Goal: Information Seeking & Learning: Learn about a topic

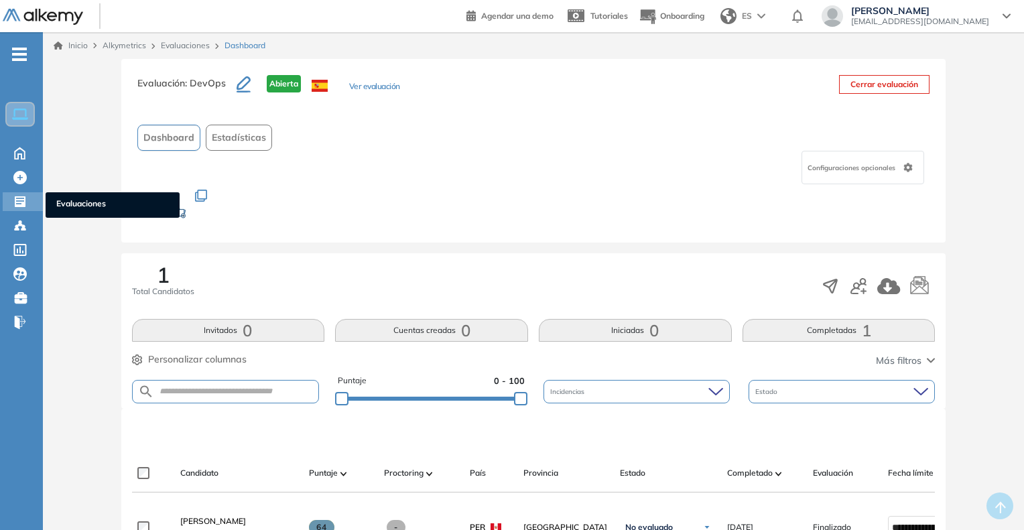
click at [56, 208] on span "Evaluaciones" at bounding box center [112, 205] width 113 height 15
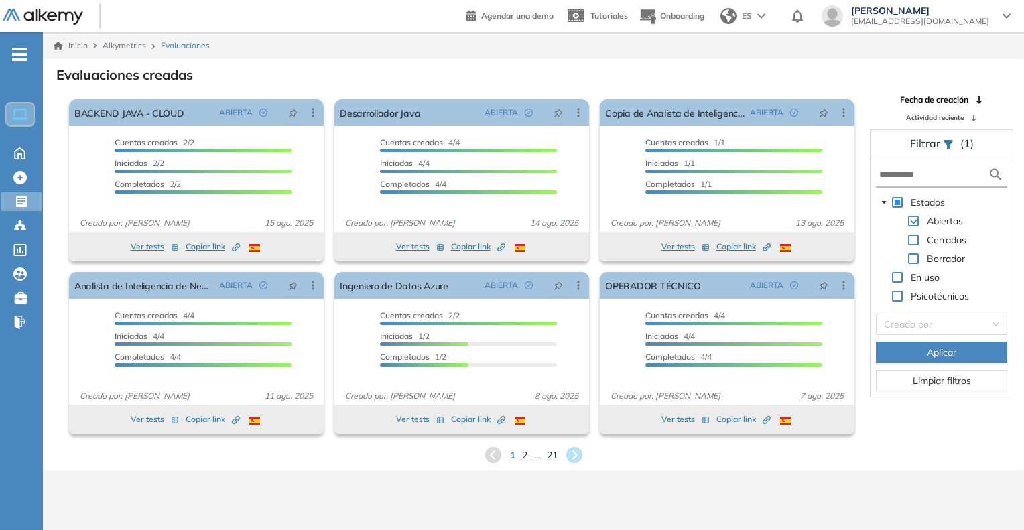
click at [520, 454] on div "1 2 ... 21" at bounding box center [534, 455] width 960 height 20
click at [525, 456] on span "2" at bounding box center [524, 454] width 6 height 15
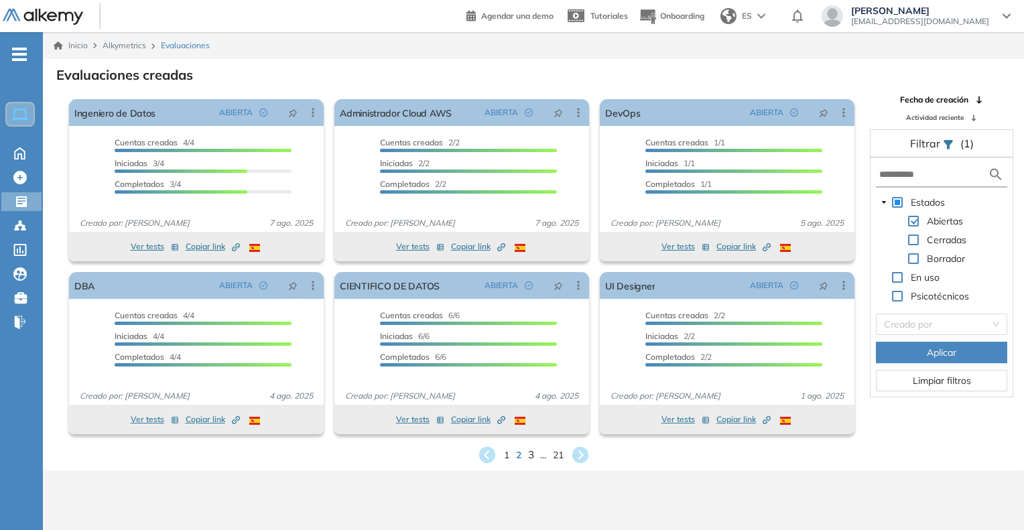
click at [531, 456] on span "3" at bounding box center [530, 454] width 6 height 15
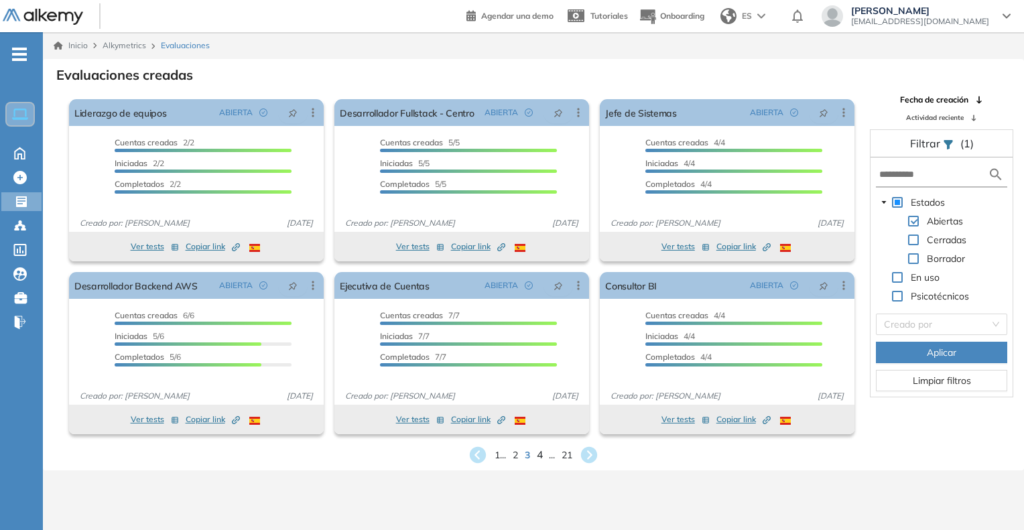
click at [539, 452] on span "4" at bounding box center [540, 454] width 6 height 15
click at [542, 455] on span "5" at bounding box center [540, 454] width 6 height 15
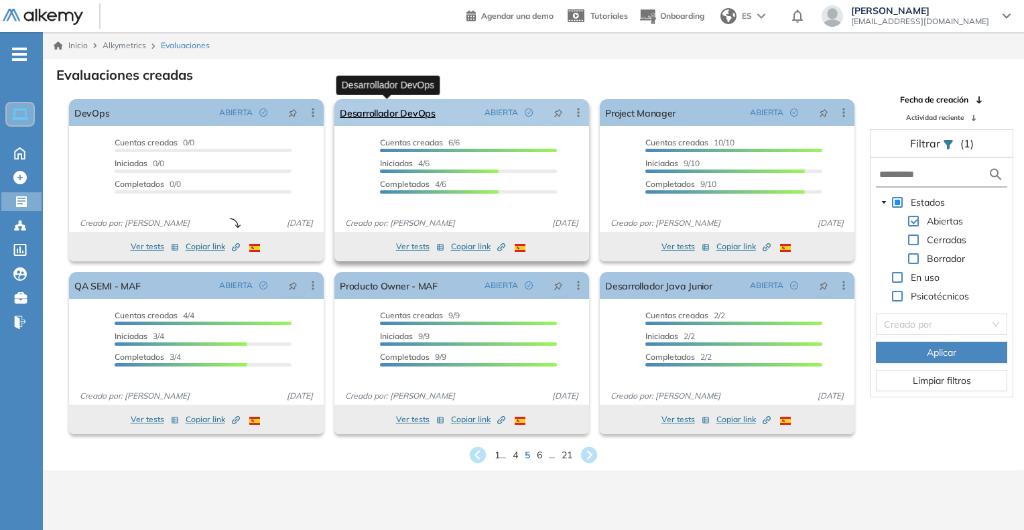
click at [413, 115] on link "Desarrollador DevOps" at bounding box center [388, 112] width 96 height 27
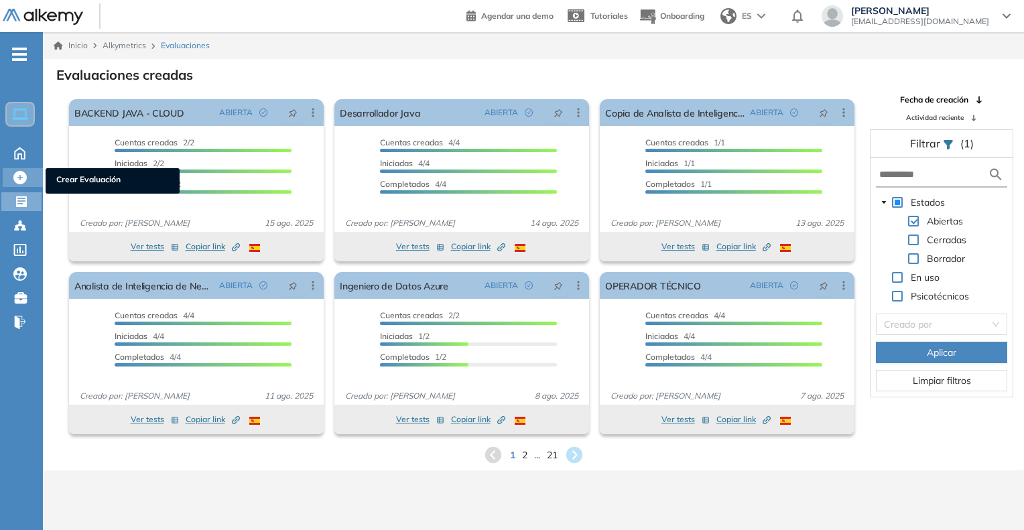
click at [58, 179] on span "Crear Evaluación" at bounding box center [112, 181] width 113 height 15
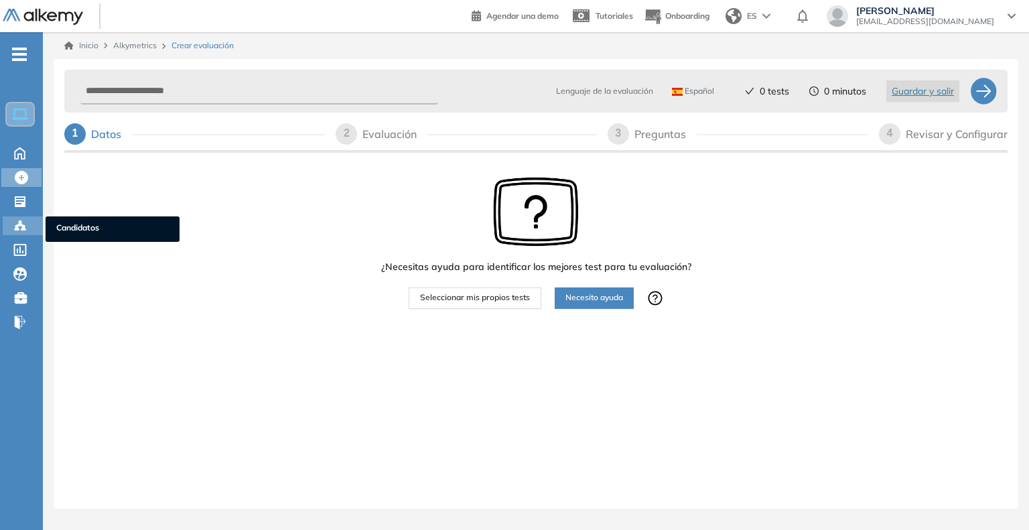
click at [77, 223] on span "Candidatos" at bounding box center [112, 229] width 113 height 15
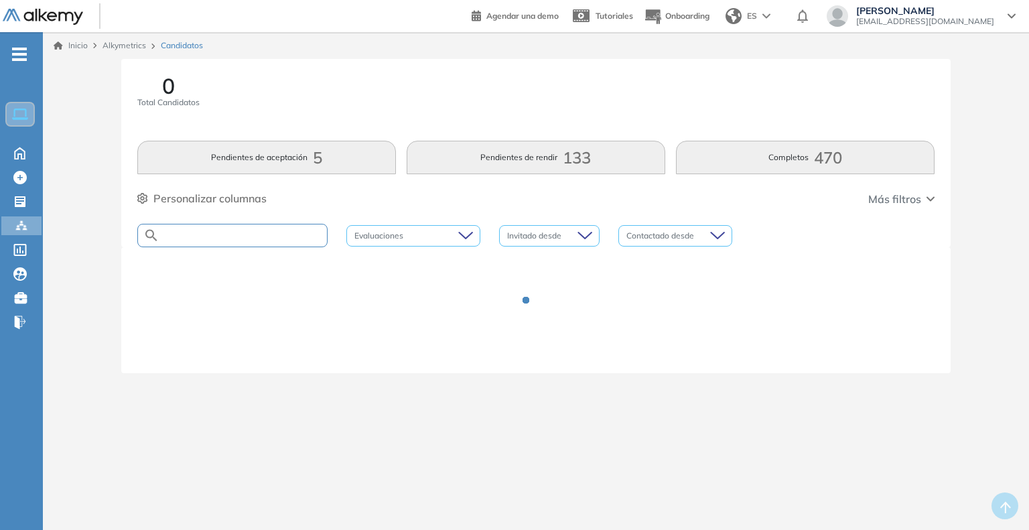
click at [191, 239] on input "text" at bounding box center [244, 236] width 168 height 10
type input "****"
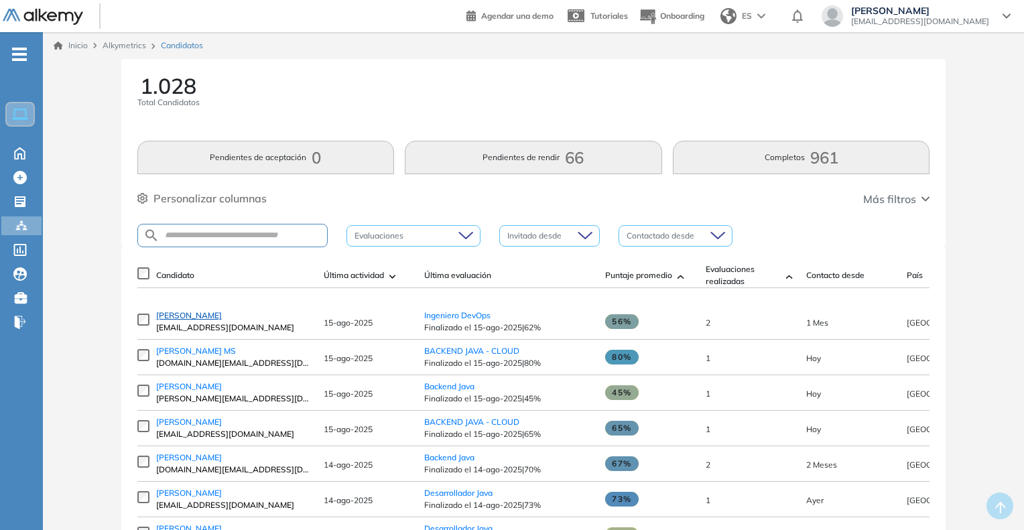
click at [204, 316] on span "[PERSON_NAME]" at bounding box center [189, 315] width 66 height 10
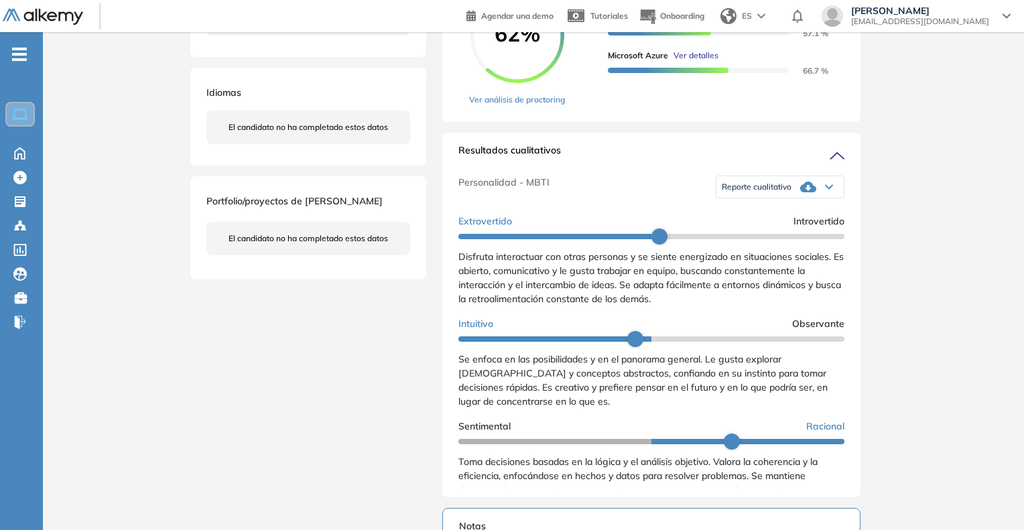
scroll to position [335, 0]
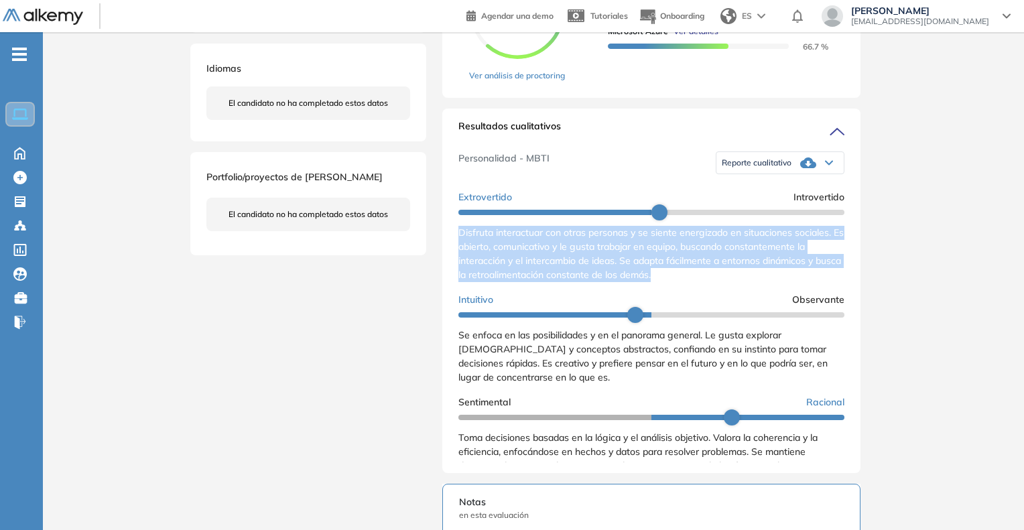
drag, startPoint x: 455, startPoint y: 249, endPoint x: 689, endPoint y: 297, distance: 238.8
click at [689, 297] on div "Resultados cualitativos Personalidad - MBTI Reporte cualitativo Reporte con Afi…" at bounding box center [651, 291] width 418 height 365
copy span "Disfruta interactuar con otras personas y se siente energizado en situaciones s…"
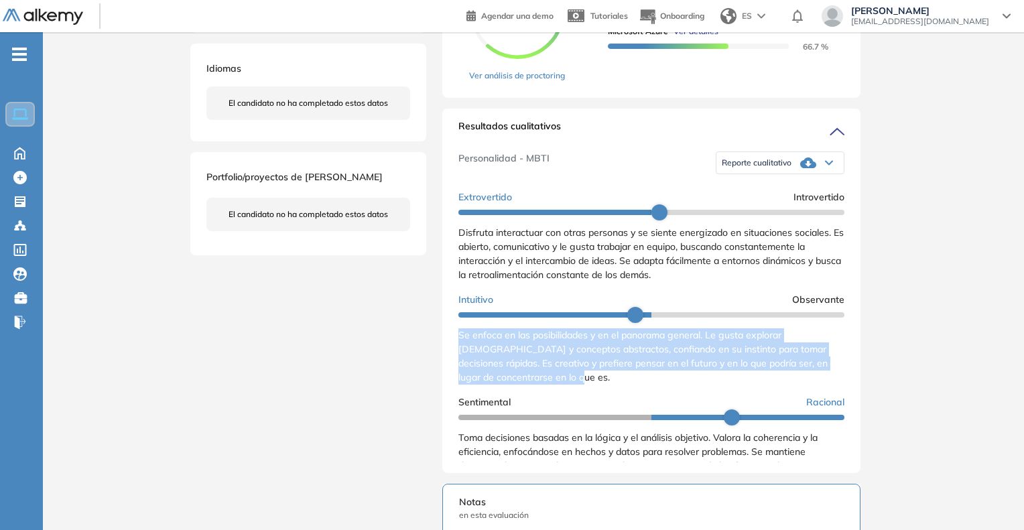
drag, startPoint x: 456, startPoint y: 349, endPoint x: 579, endPoint y: 393, distance: 130.4
click at [579, 393] on div "Resultados cualitativos Personalidad - MBTI Reporte cualitativo Reporte con Afi…" at bounding box center [651, 291] width 418 height 365
copy span "Se enfoca en las posibilidades y en el panorama general. Le gusta explorar [DEM…"
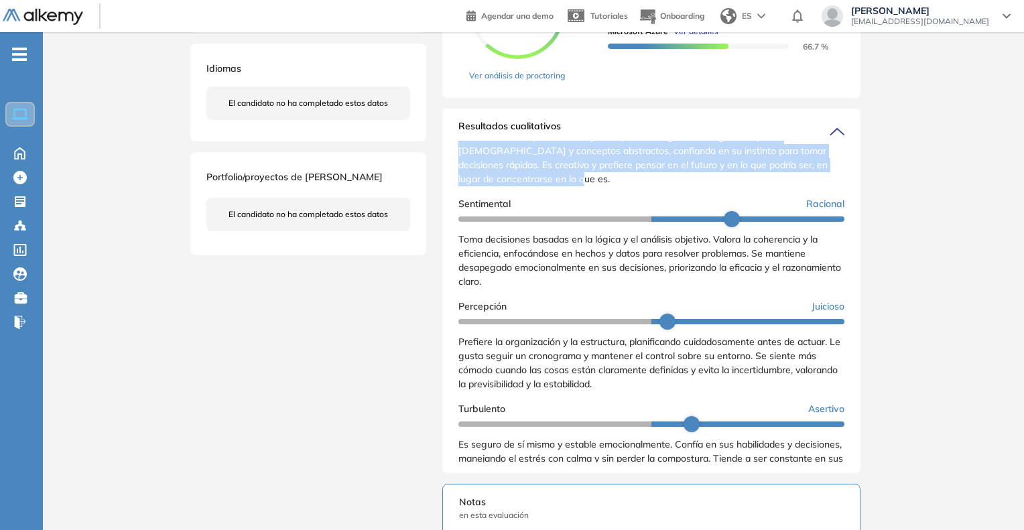
scroll to position [201, 0]
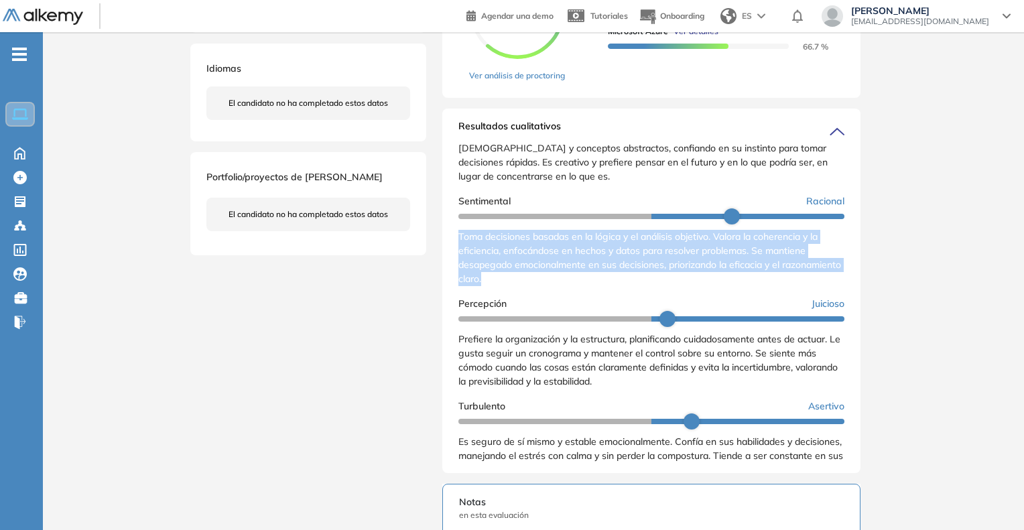
drag, startPoint x: 458, startPoint y: 243, endPoint x: 550, endPoint y: 298, distance: 107.2
click at [550, 298] on div "Resultados cualitativos Personalidad - MBTI Reporte cualitativo Reporte con Afi…" at bounding box center [651, 291] width 418 height 365
copy span "Toma decisiones basadas en la lógica y el análisis objetivo. Valora la coherenc…"
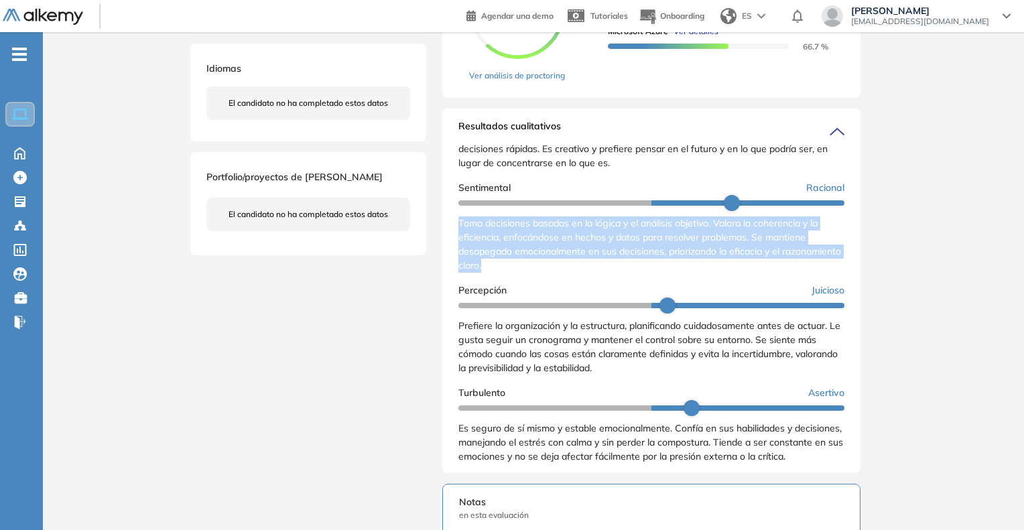
scroll to position [235, 0]
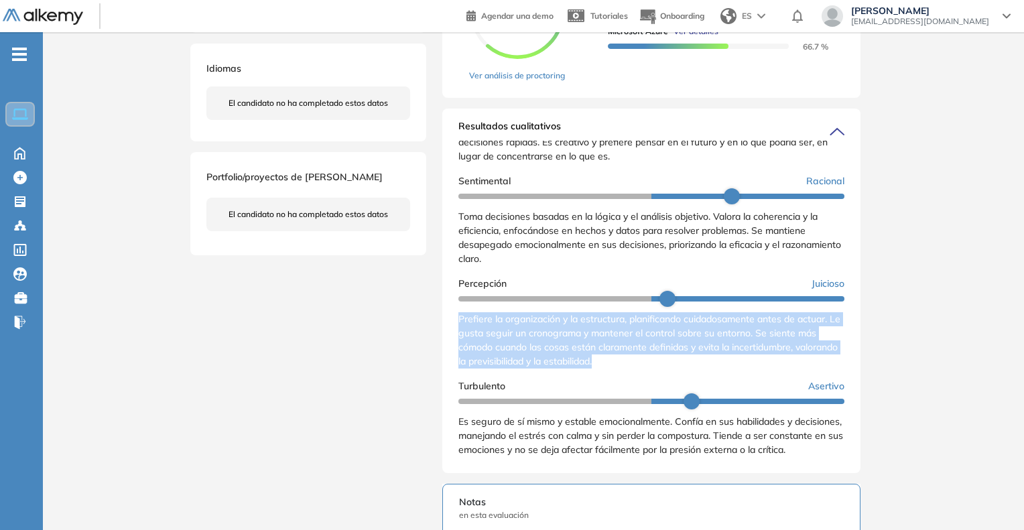
drag, startPoint x: 457, startPoint y: 318, endPoint x: 659, endPoint y: 365, distance: 207.9
click at [659, 365] on div "Resultados cualitativos Personalidad - MBTI Reporte cualitativo Reporte con Afi…" at bounding box center [651, 291] width 418 height 365
copy span "Prefiere la organización y la estructura, planificando cuidadosamente antes de …"
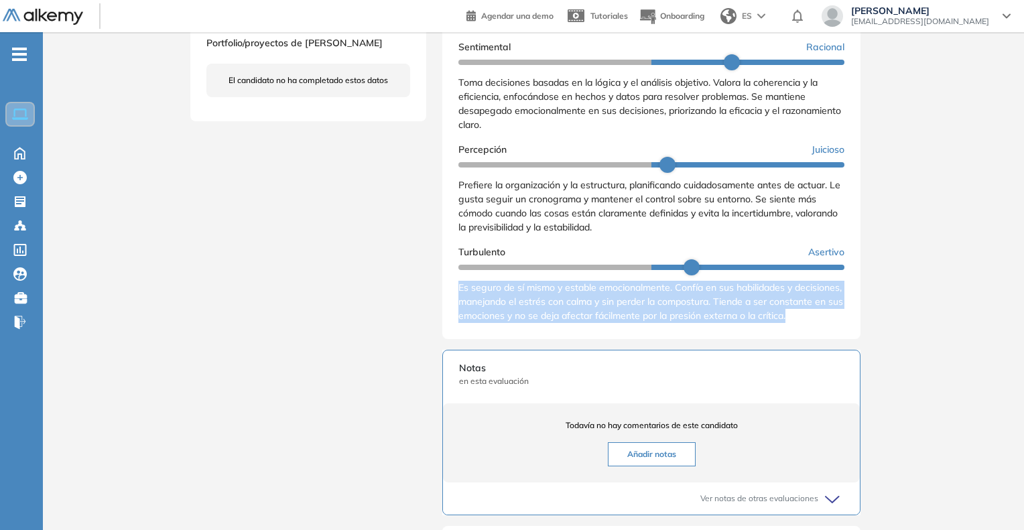
scroll to position [235, 0]
drag, startPoint x: 456, startPoint y: 286, endPoint x: 525, endPoint y: 334, distance: 84.1
click at [525, 334] on div "Resultados cualitativos Personalidad - MBTI Reporte cualitativo Reporte con Afi…" at bounding box center [651, 157] width 418 height 365
copy span "Es seguro de sí mismo y estable emocionalmente. Confía en sus habilidades y dec…"
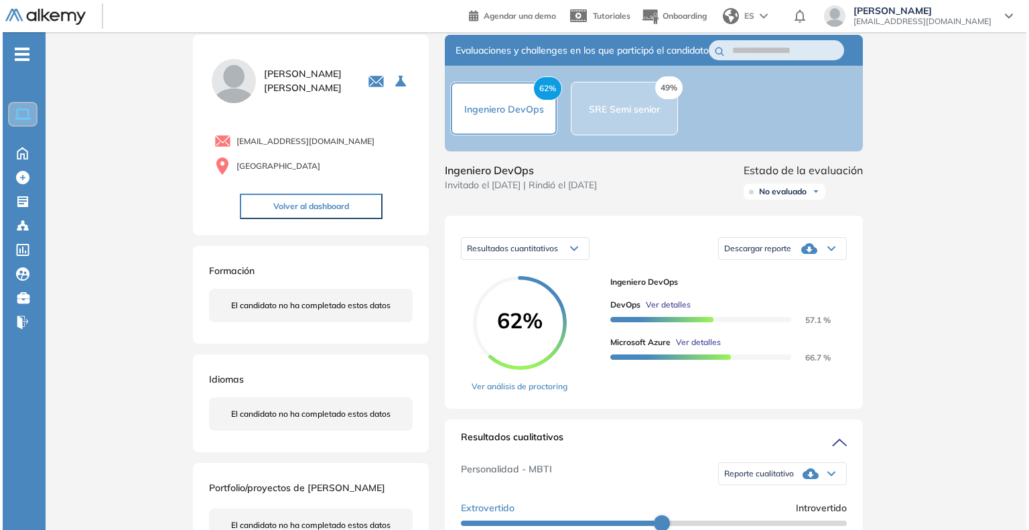
scroll to position [21, 0]
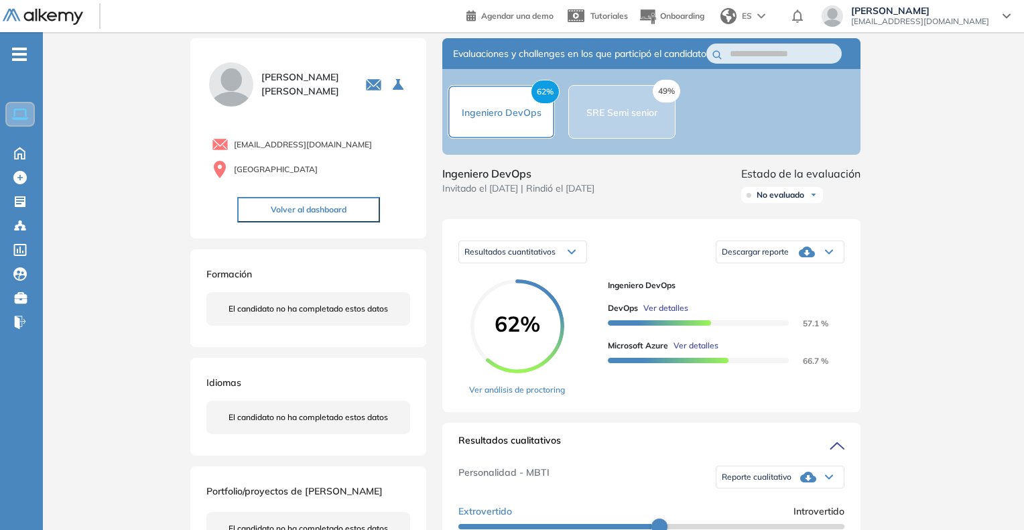
click at [663, 314] on span "Ver detalles" at bounding box center [665, 308] width 45 height 12
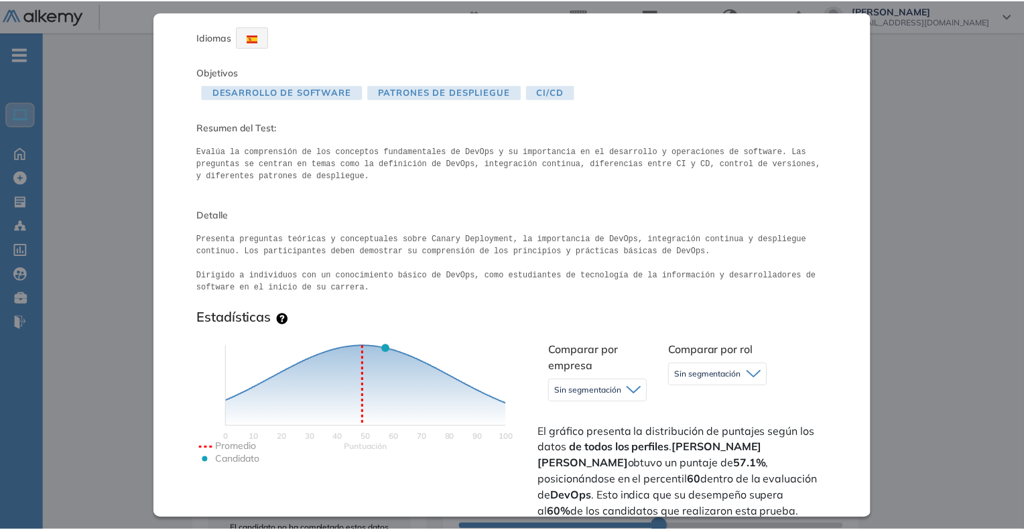
scroll to position [67, 0]
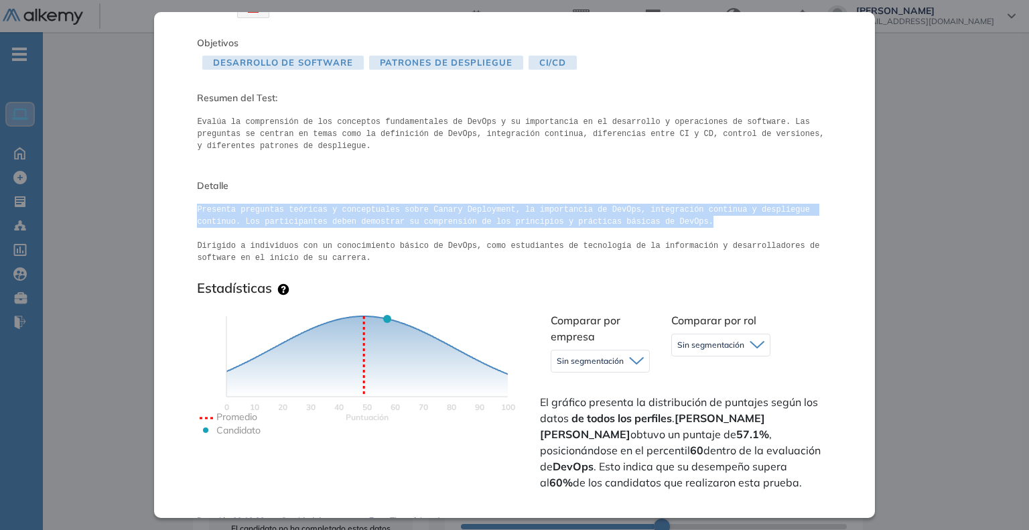
drag, startPoint x: 194, startPoint y: 212, endPoint x: 634, endPoint y: 225, distance: 439.9
click at [634, 225] on div "DevOps Infraestructura Básico Idiomas Objetivos Desarrollo de Software Patrones…" at bounding box center [514, 264] width 720 height 505
copy pre "Presenta preguntas teóricas y conceptuales sobre Canary Deployment, la importan…"
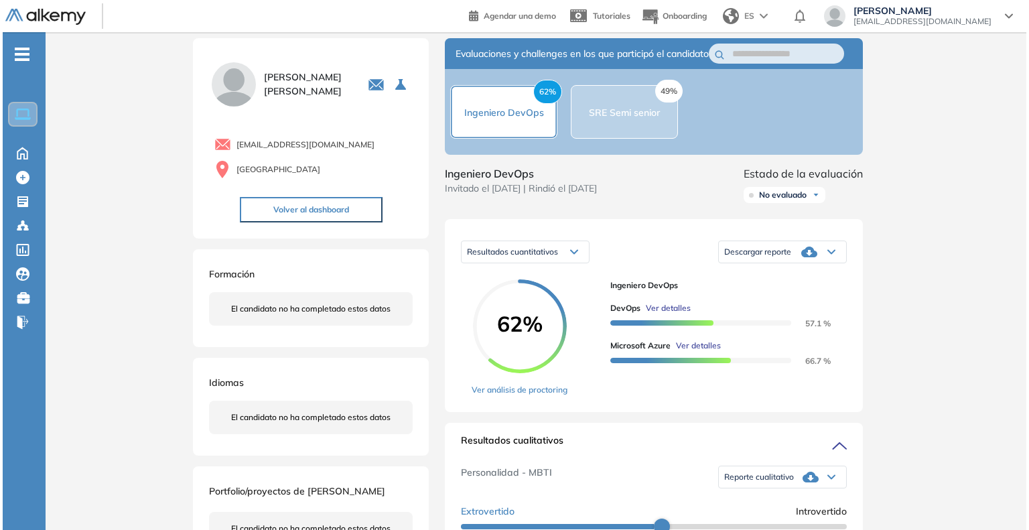
scroll to position [0, 0]
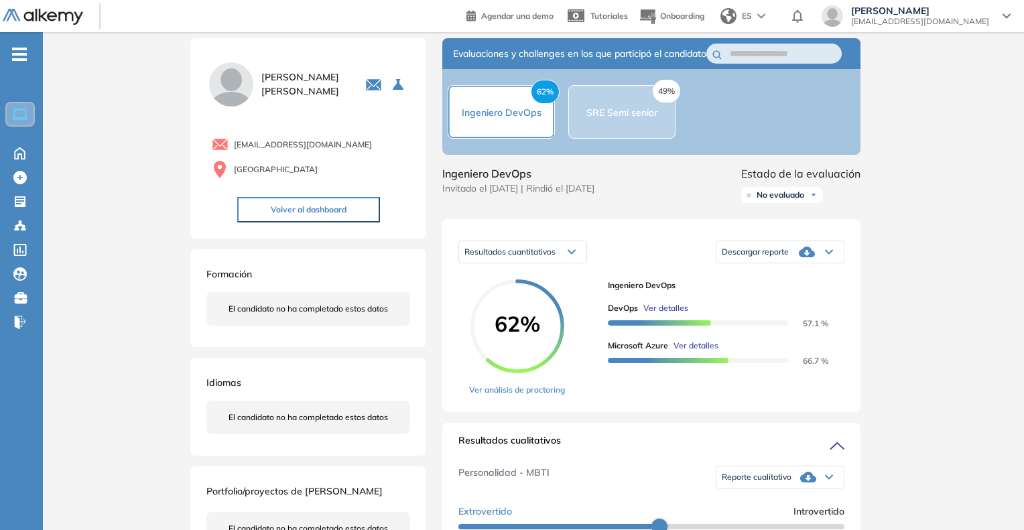
click at [691, 352] on span "Ver detalles" at bounding box center [696, 346] width 45 height 12
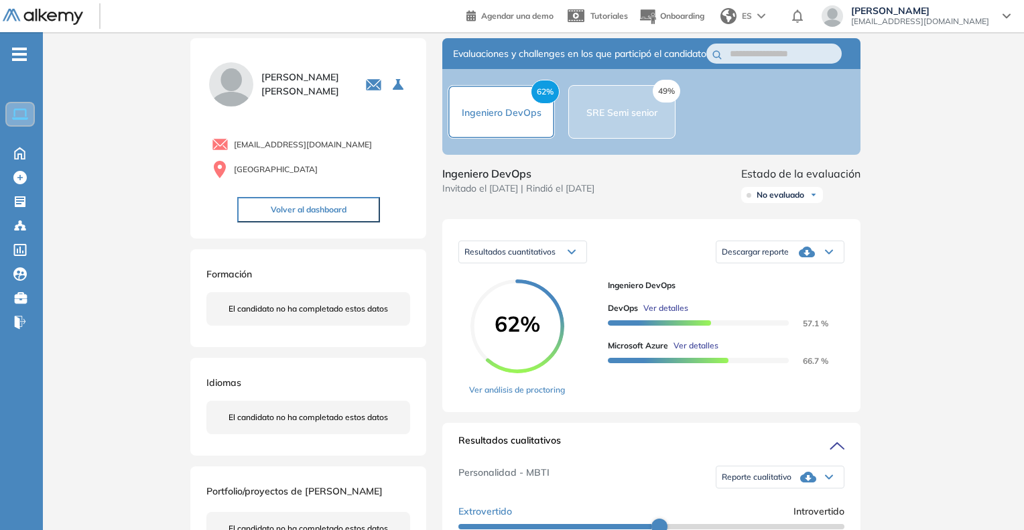
click at [686, 367] on div "Microsoft Azure Ver detalles 66.7 %" at bounding box center [721, 353] width 226 height 27
click at [686, 352] on span "Ver detalles" at bounding box center [696, 346] width 45 height 12
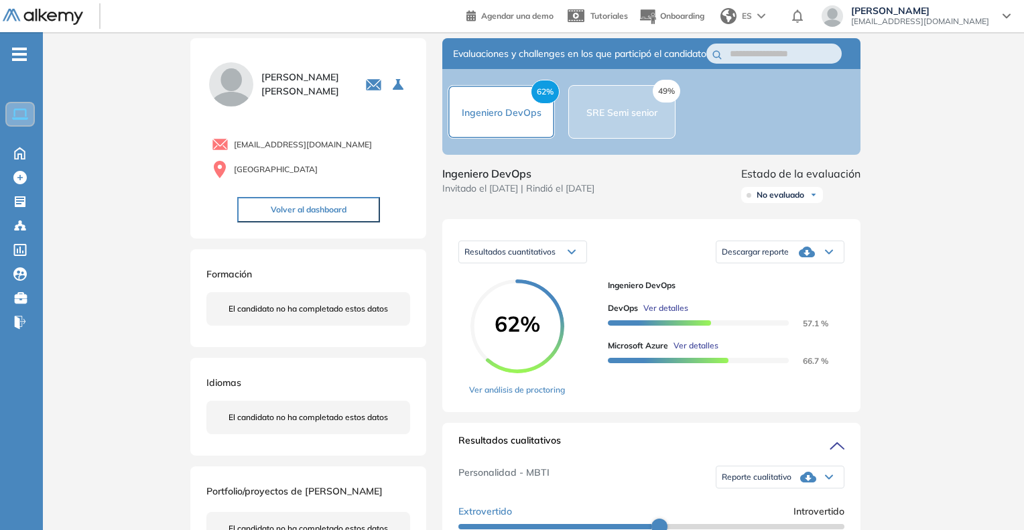
click at [700, 352] on span "Ver detalles" at bounding box center [696, 346] width 45 height 12
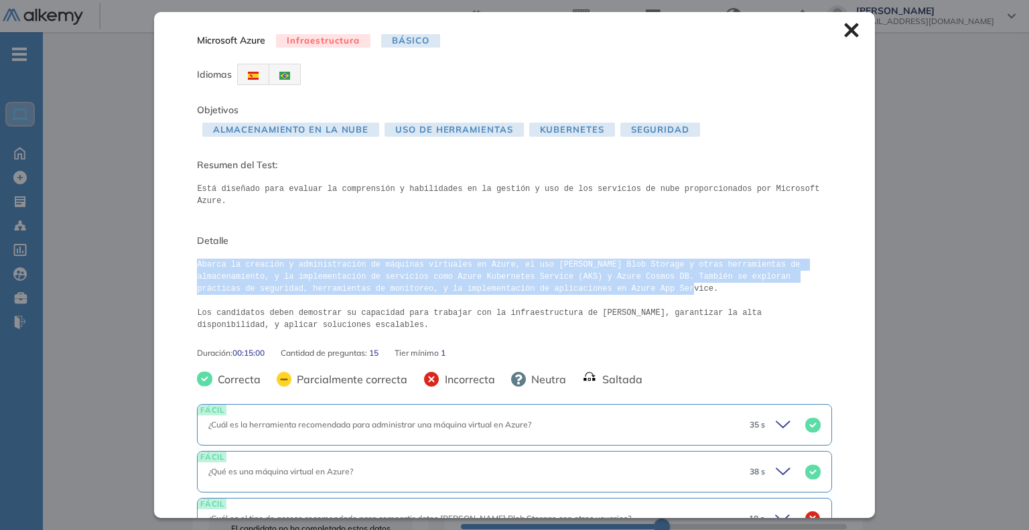
drag, startPoint x: 196, startPoint y: 247, endPoint x: 564, endPoint y: 274, distance: 369.6
click at [566, 277] on div "Microsoft Azure Infraestructura Básico Idiomas Objetivos Almacenamiento en la N…" at bounding box center [514, 264] width 720 height 505
copy pre "Abarca la creación y administración de máquinas virtuales en Azure, el uso [PER…"
